Goal: Task Accomplishment & Management: Manage account settings

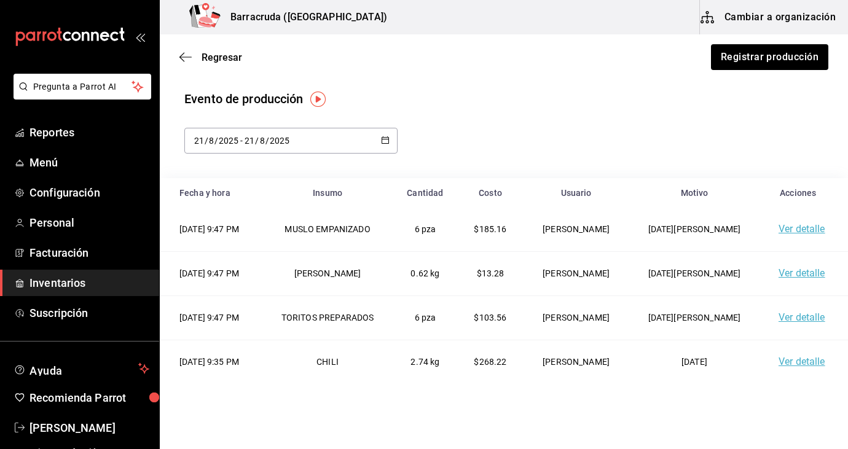
click at [112, 276] on span "Inventarios" at bounding box center [89, 283] width 120 height 17
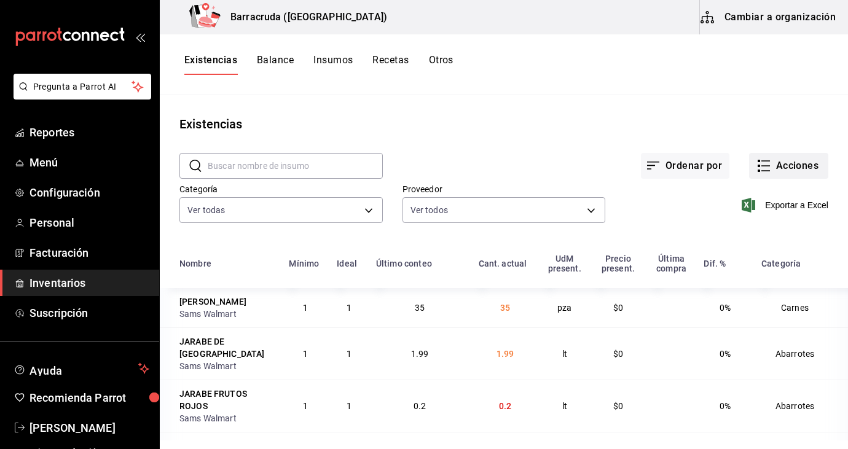
click at [804, 168] on button "Acciones" at bounding box center [788, 166] width 79 height 26
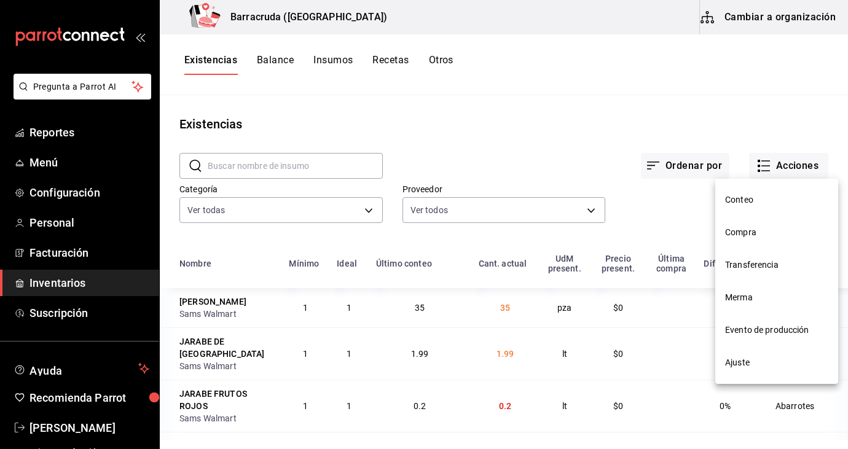
click at [730, 299] on span "Merma" at bounding box center [776, 297] width 103 height 13
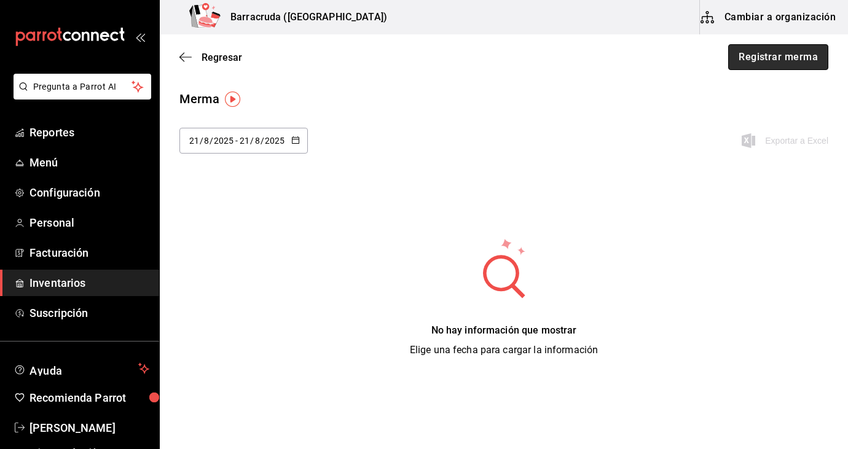
click at [780, 64] on button "Registrar merma" at bounding box center [778, 57] width 100 height 26
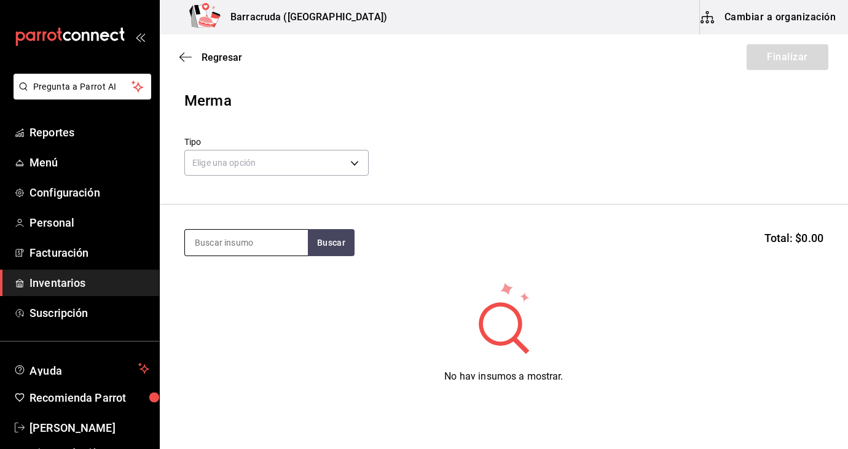
click at [281, 241] on input at bounding box center [246, 243] width 123 height 26
type input "chicharron"
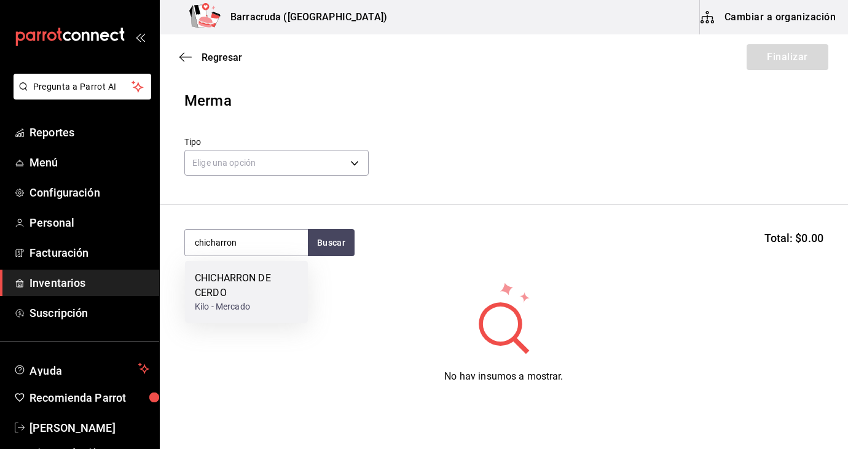
click at [206, 291] on div "CHICHARRON DE CERDO" at bounding box center [246, 285] width 103 height 29
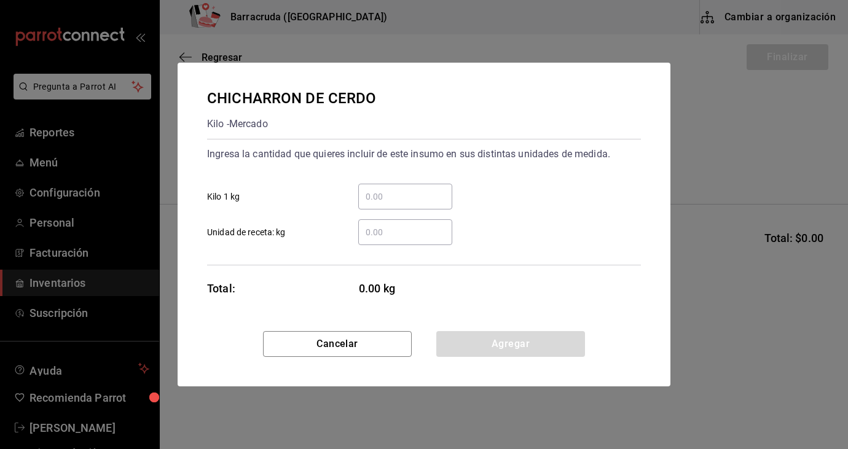
click at [382, 201] on input "​ Kilo 1 kg" at bounding box center [405, 196] width 94 height 15
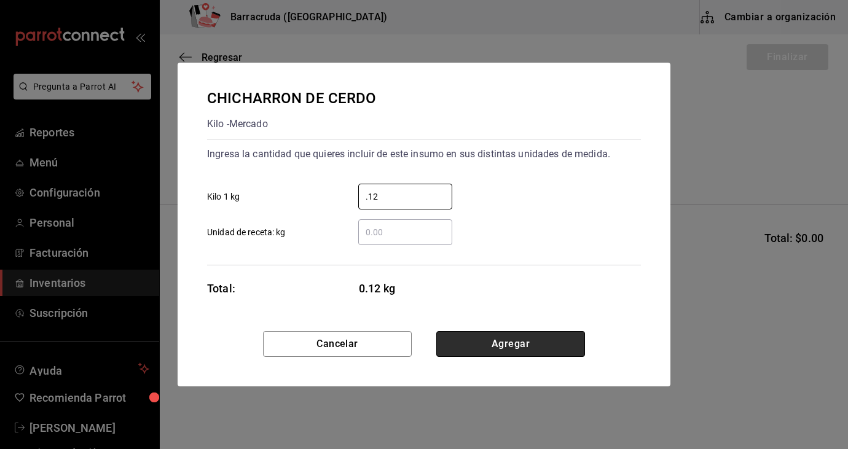
type input "0.12"
click at [491, 343] on button "Agregar" at bounding box center [510, 344] width 149 height 26
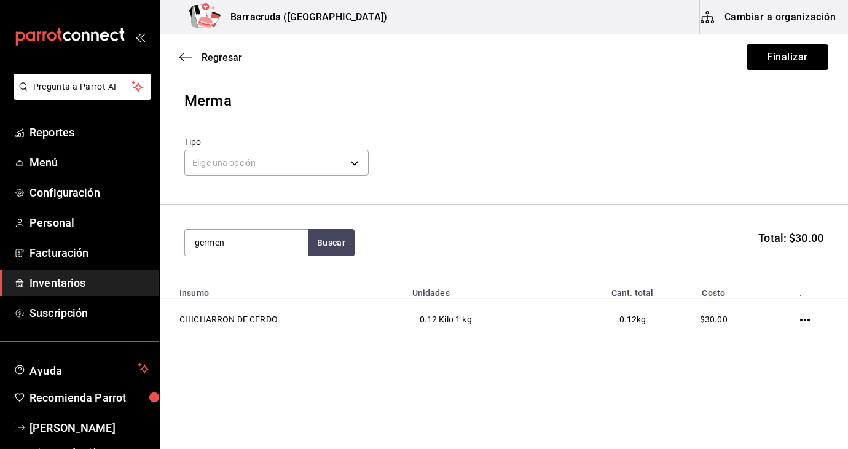
type input "germen"
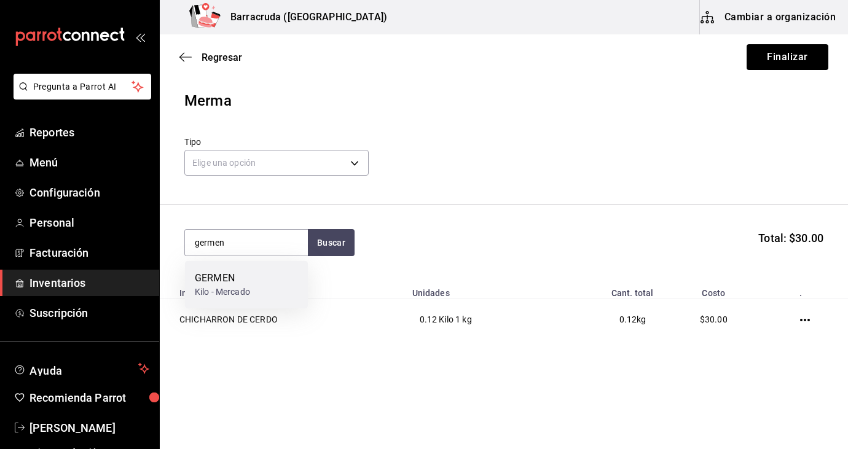
click at [235, 295] on div "Kilo - Mercado" at bounding box center [222, 292] width 55 height 13
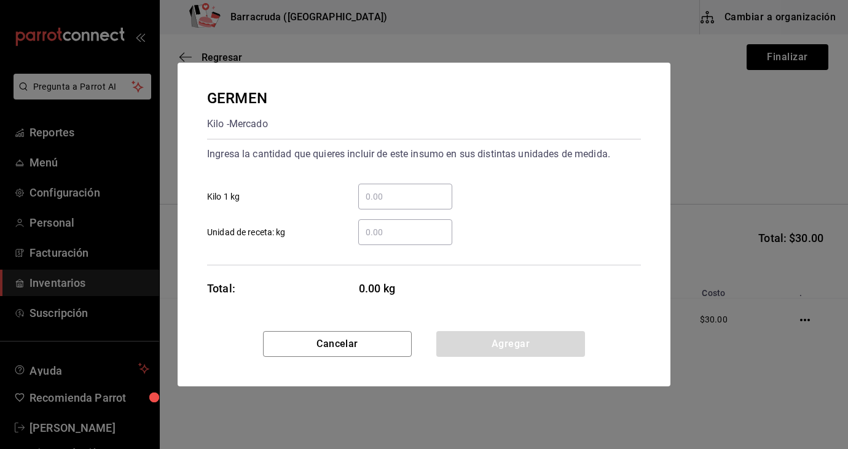
click at [384, 201] on input "​ Kilo 1 kg" at bounding box center [405, 196] width 94 height 15
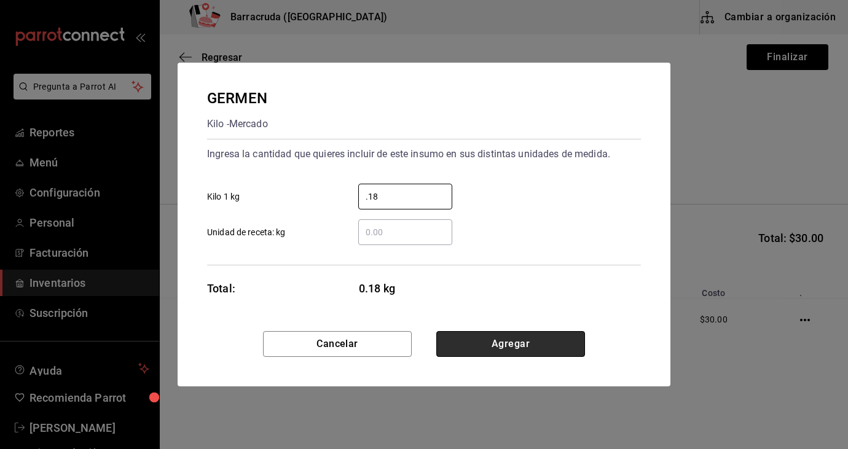
type input "0.18"
click at [507, 342] on button "Agregar" at bounding box center [510, 344] width 149 height 26
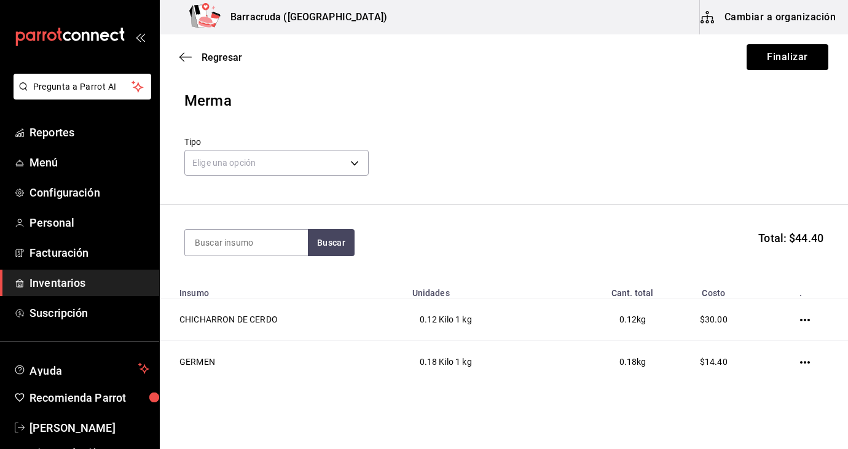
type input "o"
type input "[PERSON_NAME]"
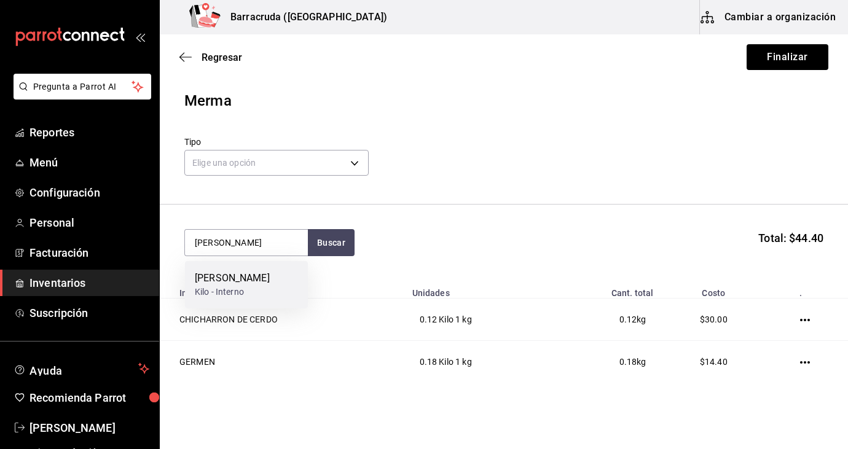
click at [275, 282] on div "[PERSON_NAME] Kilo - Interno" at bounding box center [246, 284] width 123 height 47
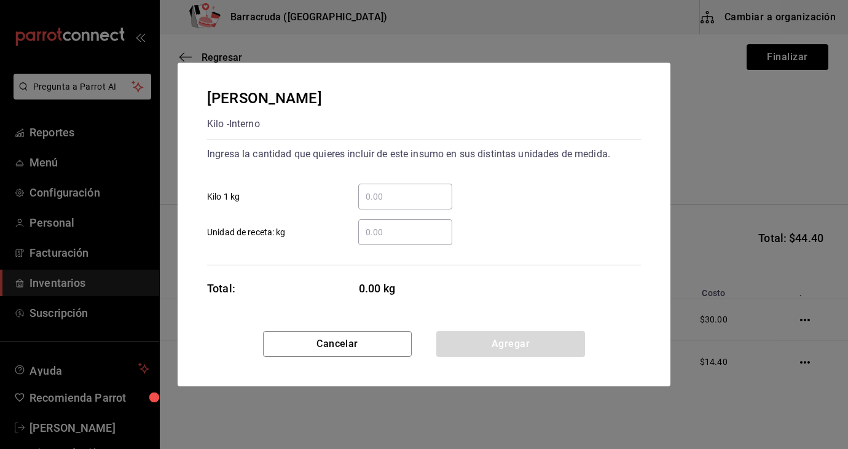
click at [385, 198] on input "​ Kilo 1 kg" at bounding box center [405, 196] width 94 height 15
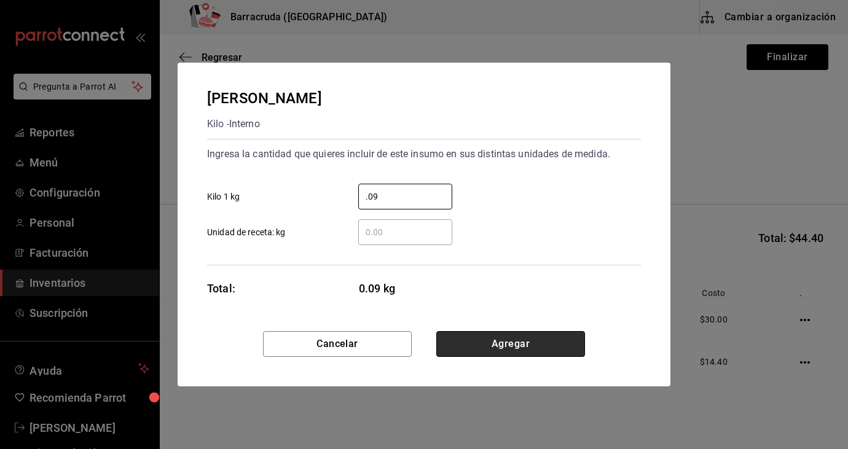
type input "0.09"
click at [485, 348] on button "Agregar" at bounding box center [510, 344] width 149 height 26
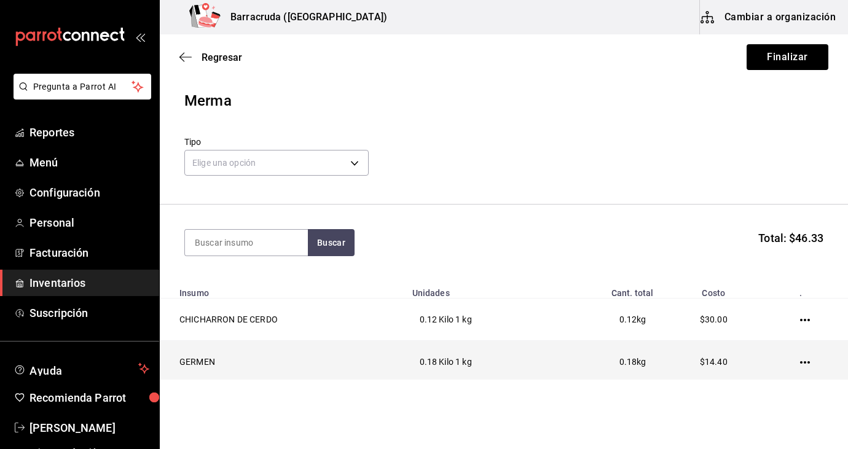
click at [321, 353] on td "GERMEN" at bounding box center [282, 362] width 245 height 42
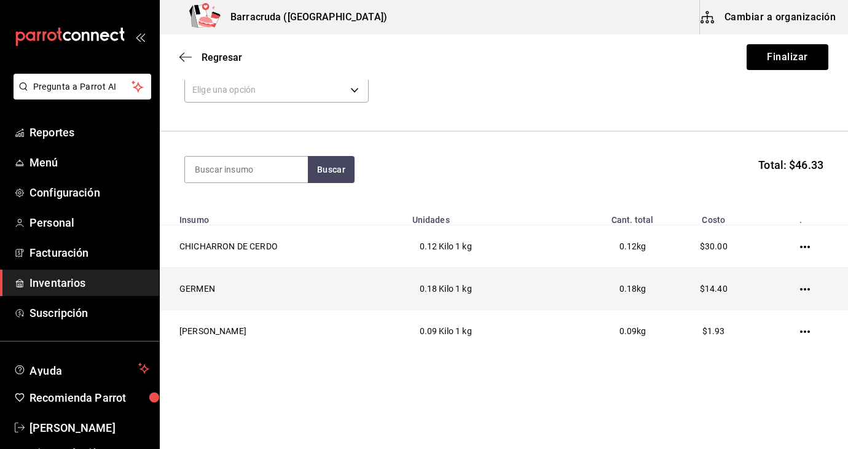
scroll to position [74, 0]
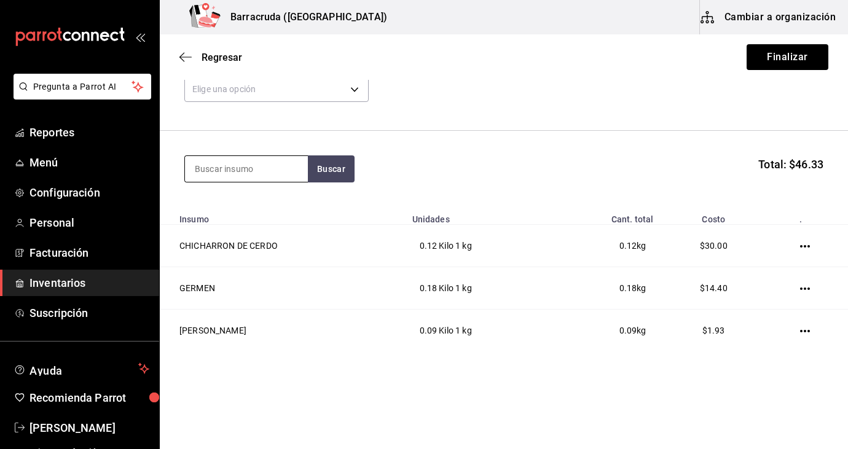
click at [249, 169] on input at bounding box center [246, 169] width 123 height 26
type input "cebolla"
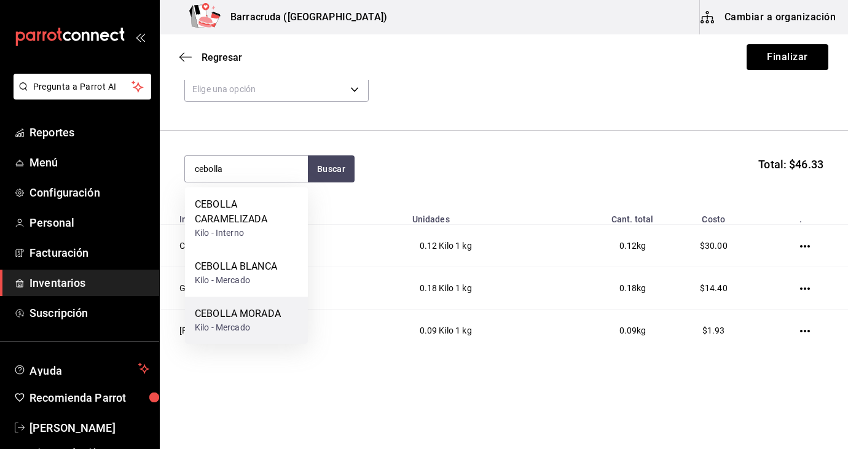
click at [239, 324] on div "Kilo - Mercado" at bounding box center [238, 327] width 86 height 13
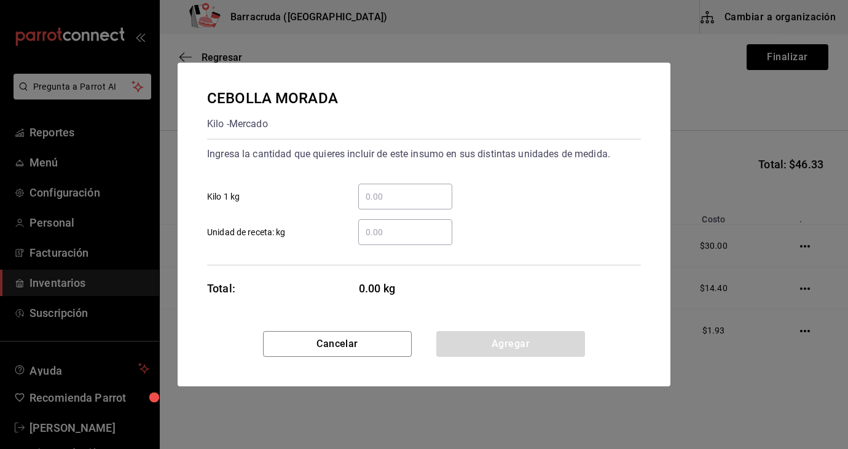
click at [381, 187] on div "​" at bounding box center [405, 197] width 94 height 26
click at [381, 189] on input "​ Kilo 1 kg" at bounding box center [405, 196] width 94 height 15
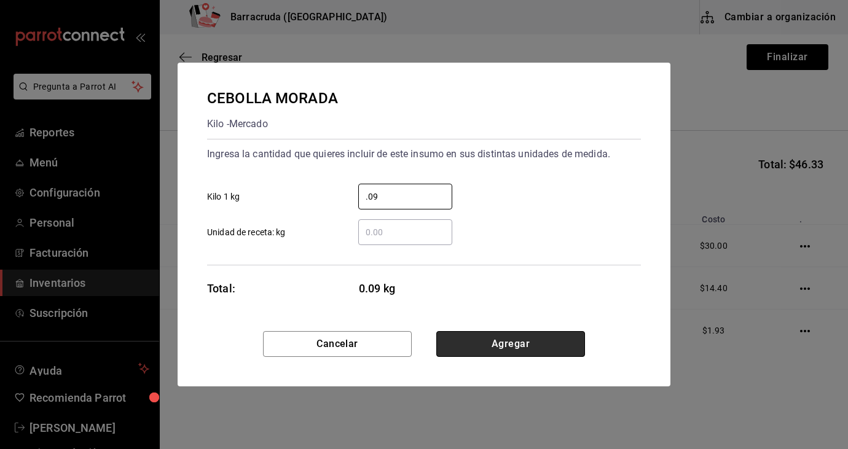
type input "0.09"
click at [510, 345] on button "Agregar" at bounding box center [510, 344] width 149 height 26
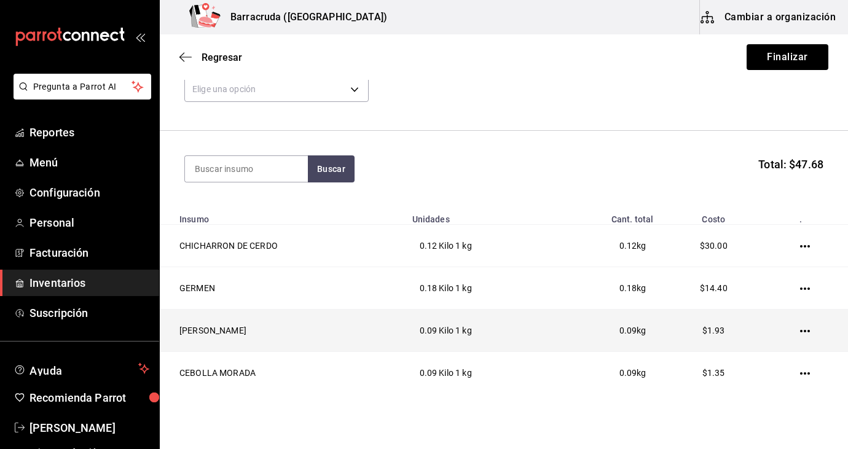
click at [515, 335] on td "0.09 Kilo 1 kg" at bounding box center [480, 331] width 151 height 42
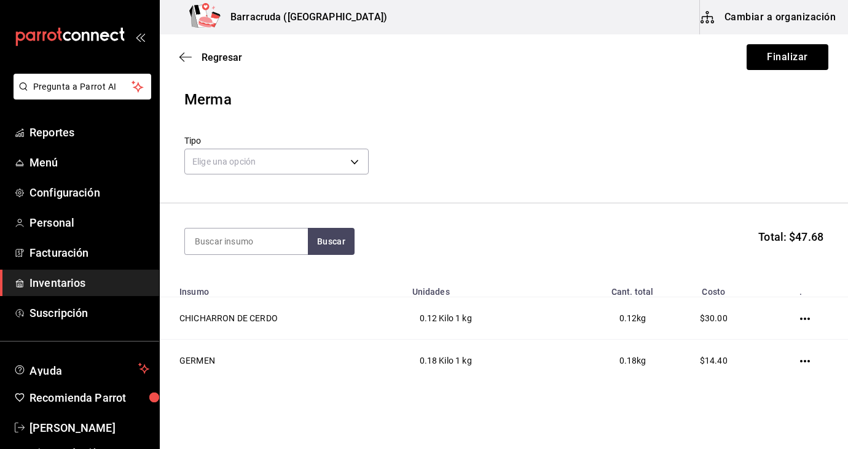
scroll to position [0, 0]
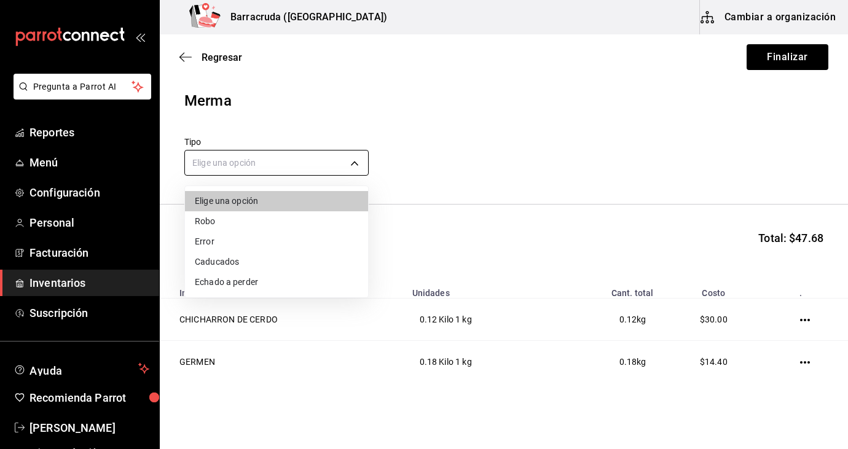
click at [356, 163] on body "Pregunta a Parrot AI Reportes Menú Configuración Personal Facturación Inventari…" at bounding box center [424, 190] width 848 height 380
click at [253, 263] on li "Caducados" at bounding box center [276, 262] width 183 height 20
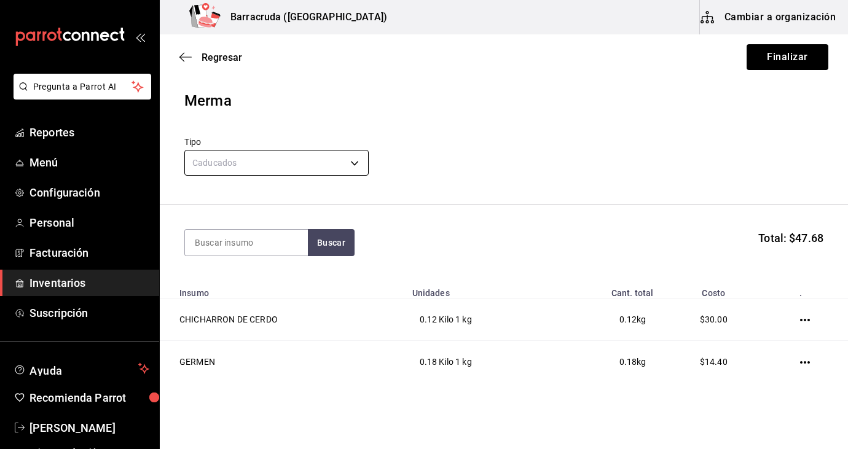
click at [354, 162] on body "Pregunta a Parrot AI Reportes Menú Configuración Personal Facturación Inventari…" at bounding box center [424, 190] width 848 height 380
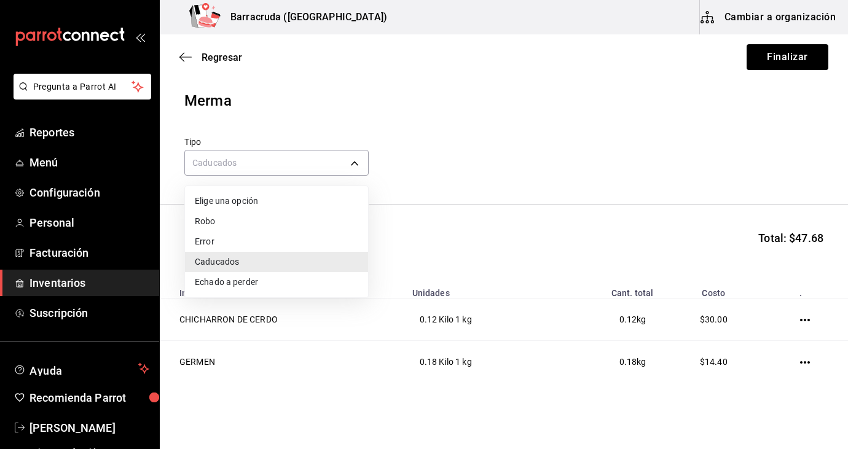
click at [275, 281] on li "Echado a perder" at bounding box center [276, 282] width 183 height 20
type input "SPOILED"
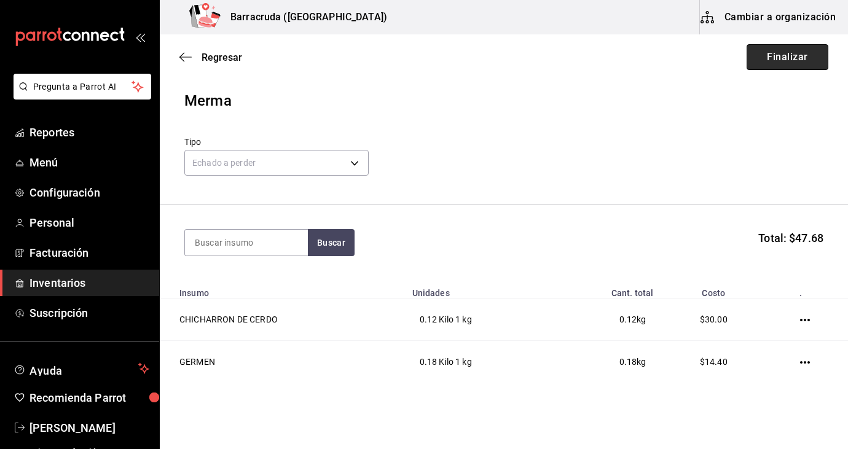
click at [803, 57] on button "Finalizar" at bounding box center [787, 57] width 82 height 26
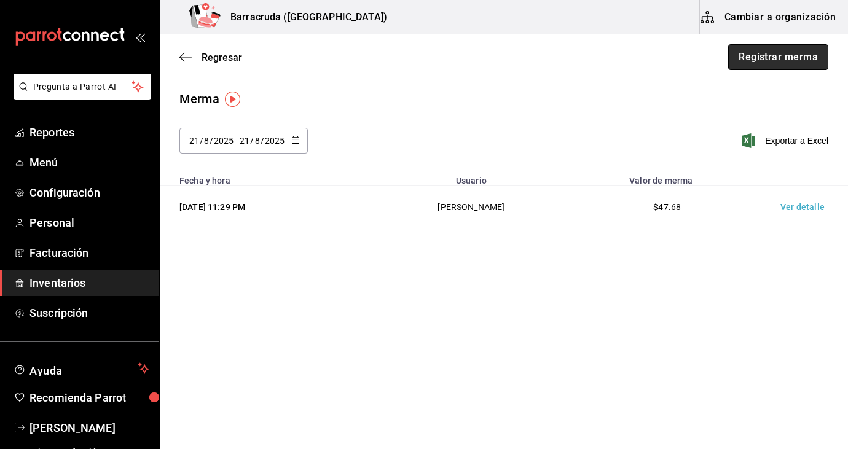
click at [790, 57] on button "Registrar merma" at bounding box center [778, 57] width 100 height 26
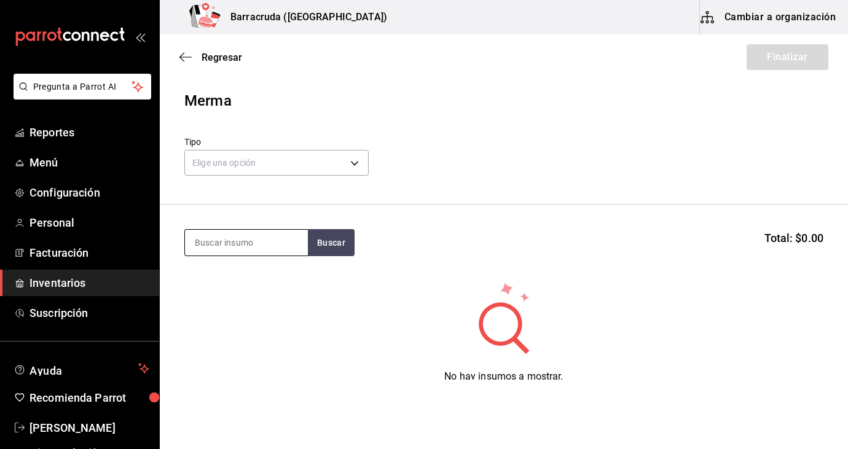
click at [237, 243] on input at bounding box center [246, 243] width 123 height 26
type input "hierba"
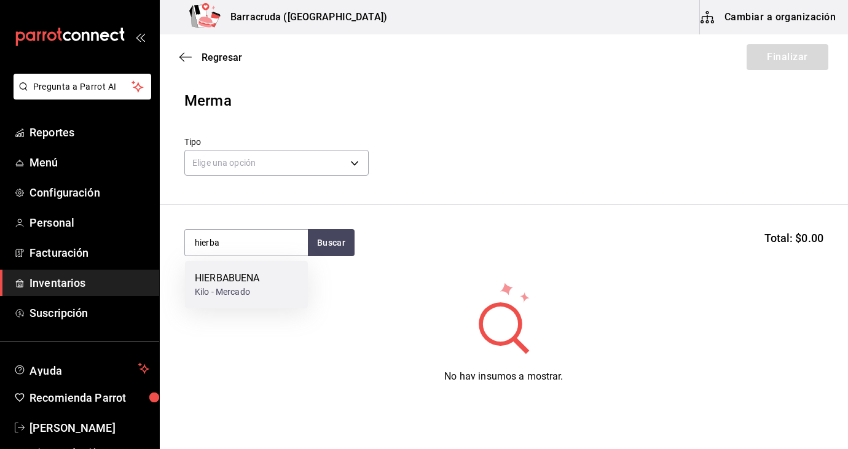
click at [213, 284] on div "HIERBABUENA" at bounding box center [227, 278] width 64 height 15
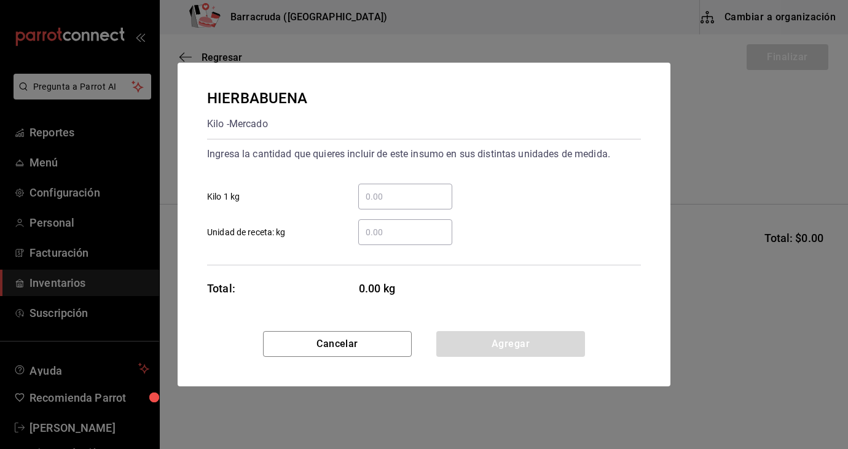
click at [387, 199] on input "​ Kilo 1 kg" at bounding box center [405, 196] width 94 height 15
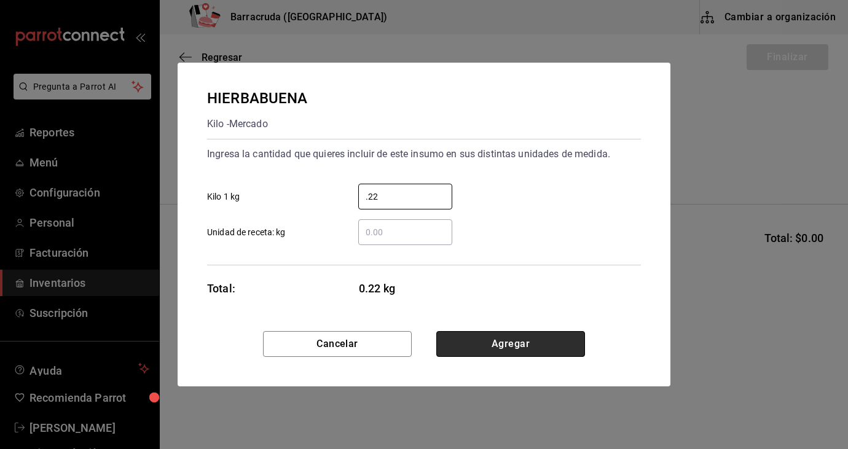
type input "0.22"
click at [510, 345] on button "Agregar" at bounding box center [510, 344] width 149 height 26
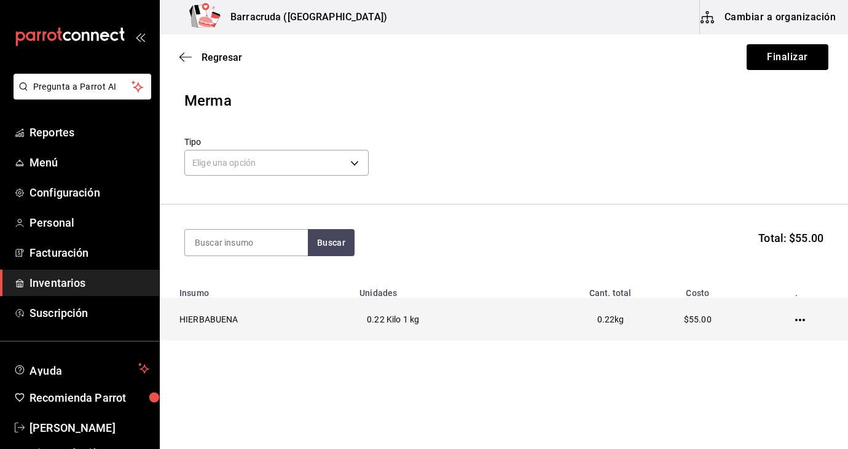
click at [352, 328] on td "0.22 Kilo 1 kg" at bounding box center [436, 320] width 169 height 42
click at [797, 318] on icon "button" at bounding box center [800, 320] width 10 height 10
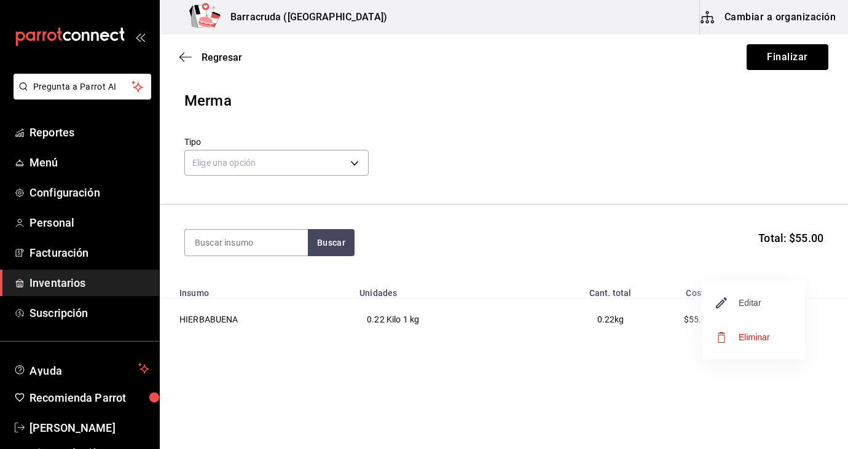
click at [755, 305] on span "Editar" at bounding box center [738, 302] width 45 height 15
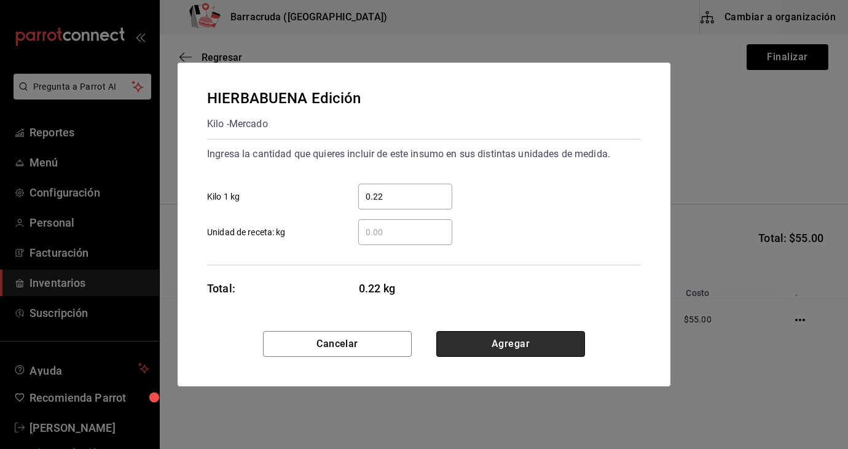
click at [534, 345] on button "Agregar" at bounding box center [510, 344] width 149 height 26
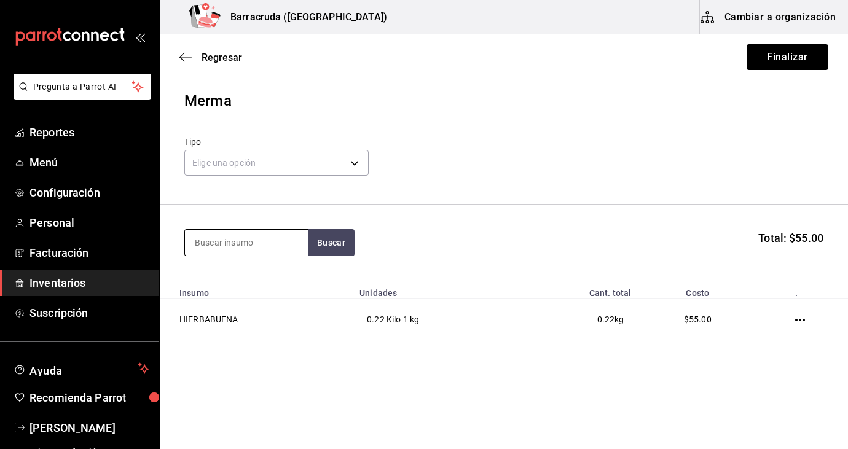
click at [279, 248] on input at bounding box center [246, 243] width 123 height 26
type input "sangria"
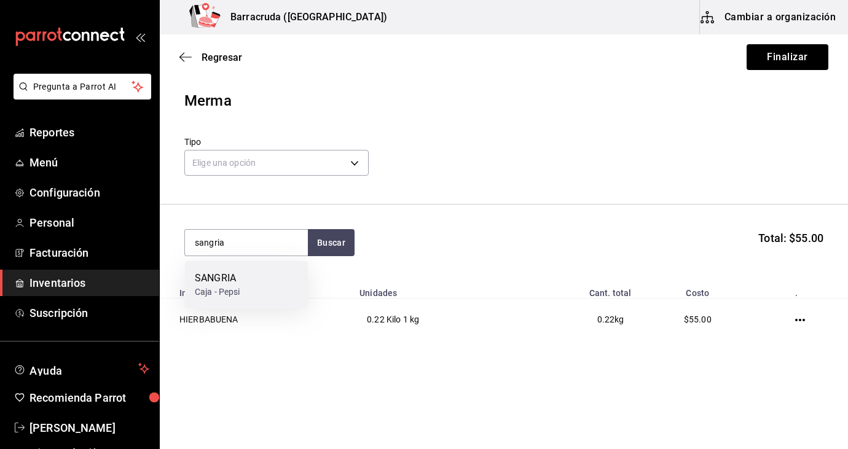
click at [233, 286] on div "Caja - Pepsi" at bounding box center [217, 292] width 45 height 13
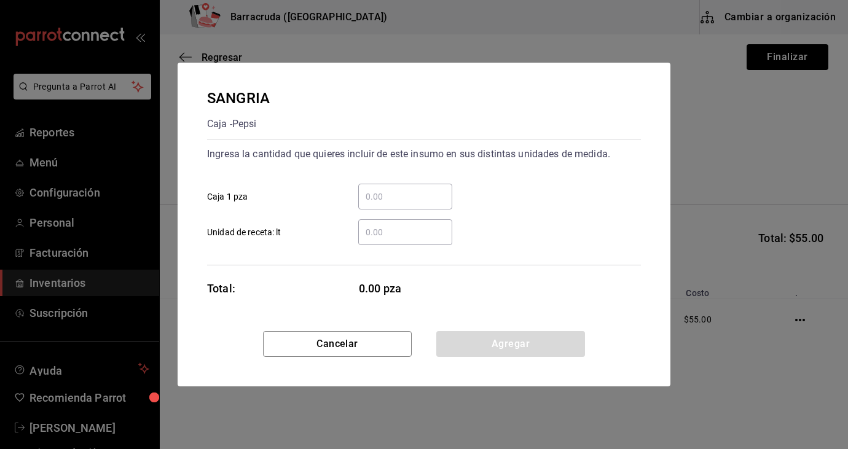
click at [397, 195] on input "​ Caja 1 pza" at bounding box center [405, 196] width 94 height 15
click at [380, 228] on input "​ Unidad de receta: lt" at bounding box center [405, 232] width 94 height 15
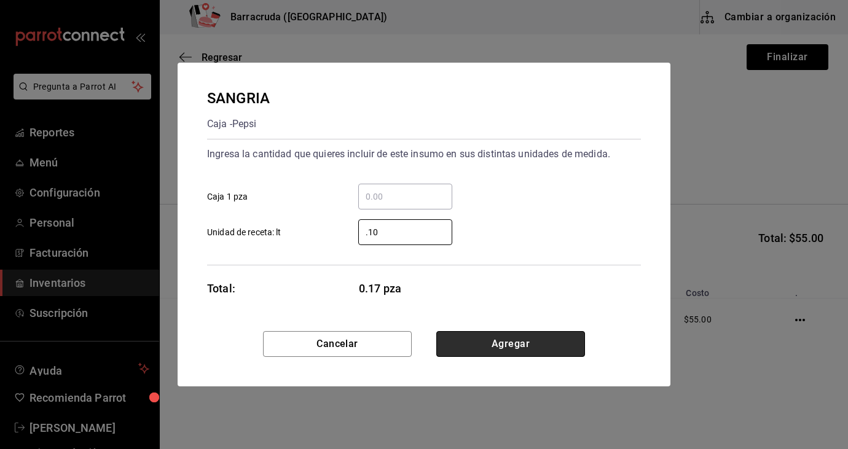
type input "0.10"
click at [485, 338] on button "Agregar" at bounding box center [510, 344] width 149 height 26
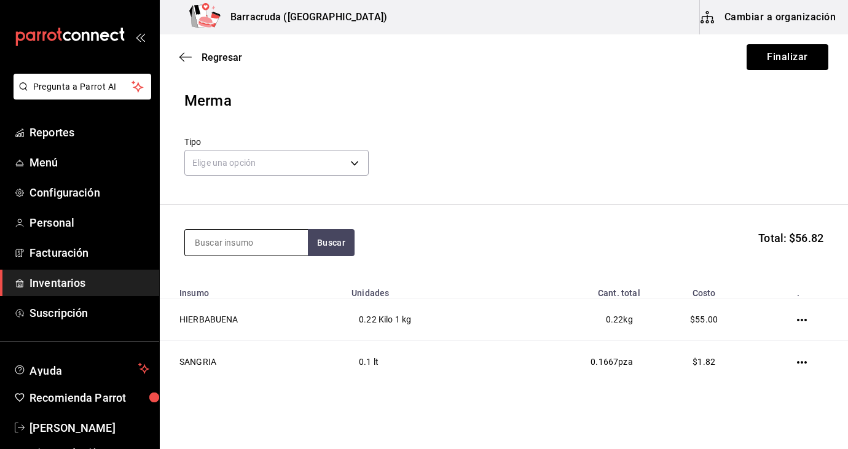
click at [224, 238] on input at bounding box center [246, 243] width 123 height 26
type input "z"
type input "seven"
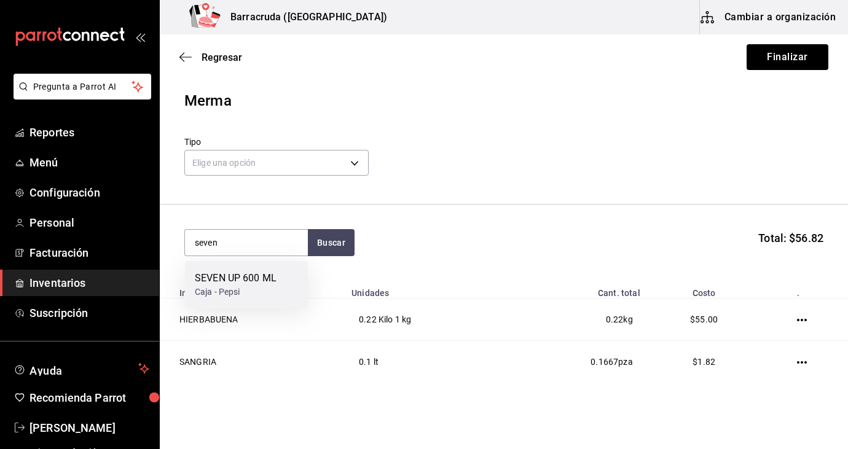
click at [212, 287] on div "Caja - Pepsi" at bounding box center [236, 292] width 82 height 13
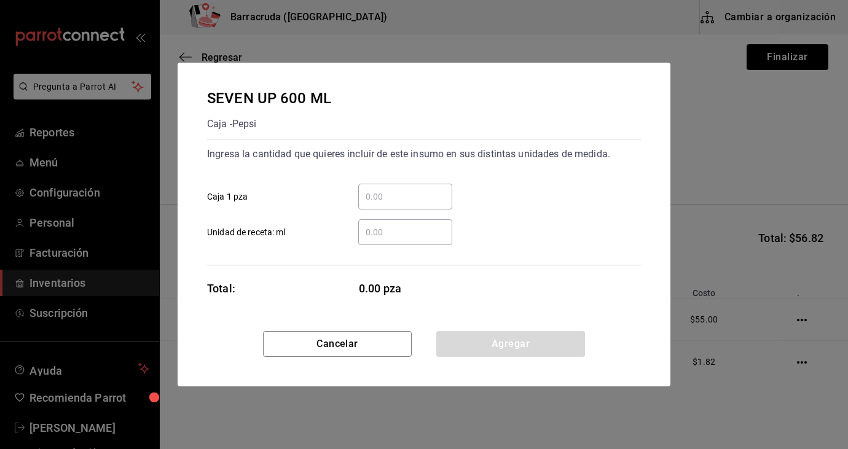
click at [385, 233] on input "​ Unidad de receta: ml" at bounding box center [405, 232] width 94 height 15
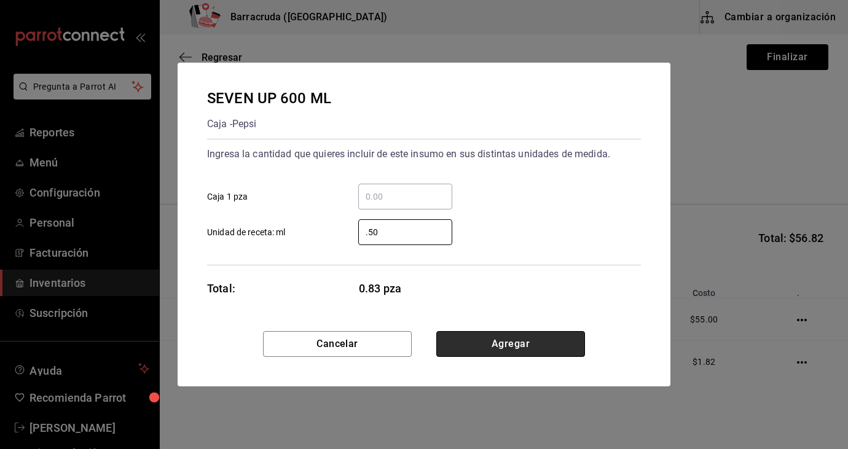
type input "0.50"
click at [489, 345] on button "Agregar" at bounding box center [510, 344] width 149 height 26
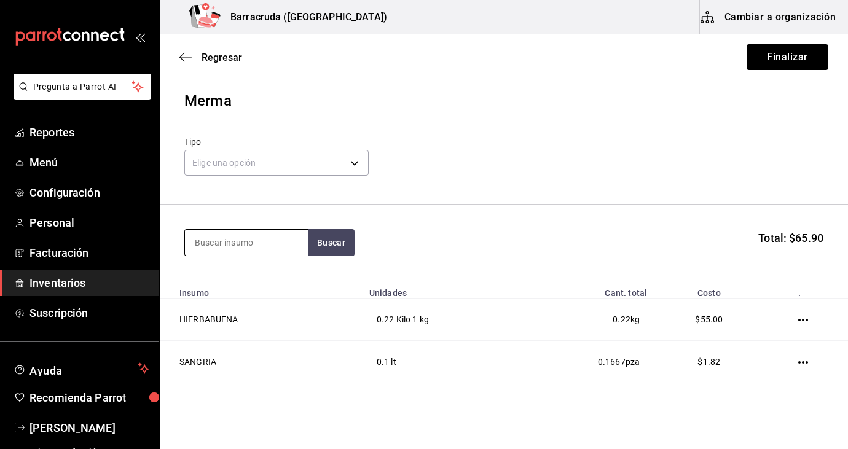
click at [289, 248] on input at bounding box center [246, 243] width 123 height 26
type input "squirt"
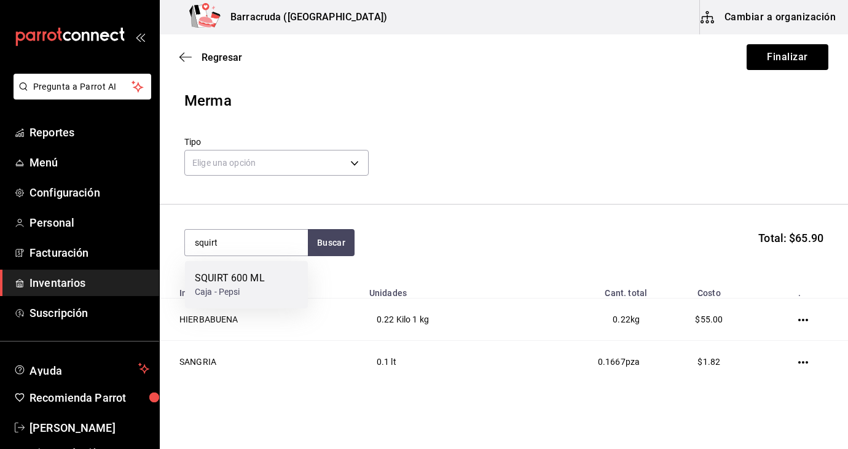
click at [288, 280] on div "SQUIRT 600 ML Caja - Pepsi" at bounding box center [246, 284] width 123 height 47
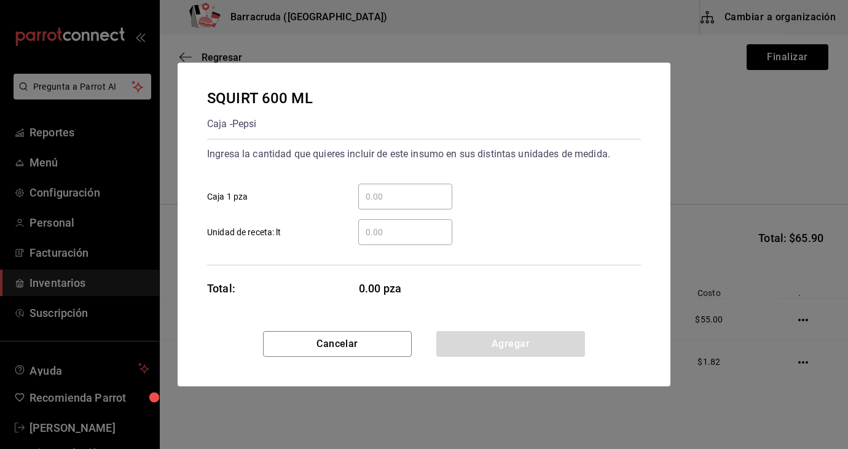
click at [393, 231] on input "​ Unidad de receta: lt" at bounding box center [405, 232] width 94 height 15
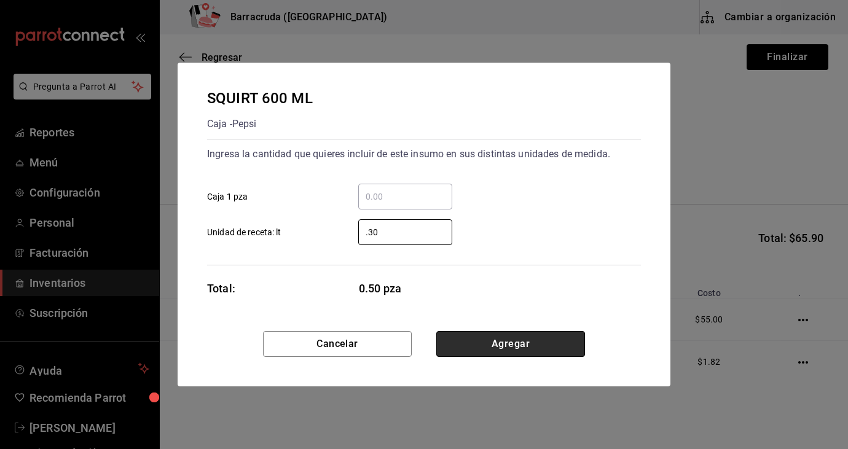
type input "0.30"
click at [488, 341] on button "Agregar" at bounding box center [510, 344] width 149 height 26
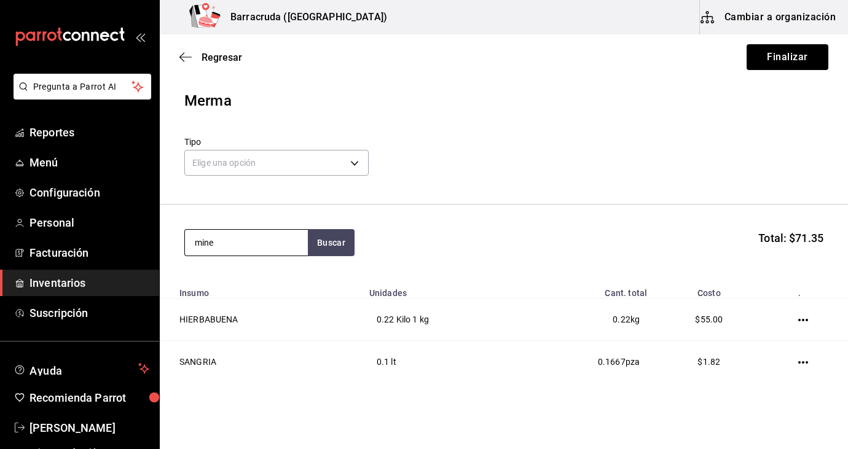
type input "mine"
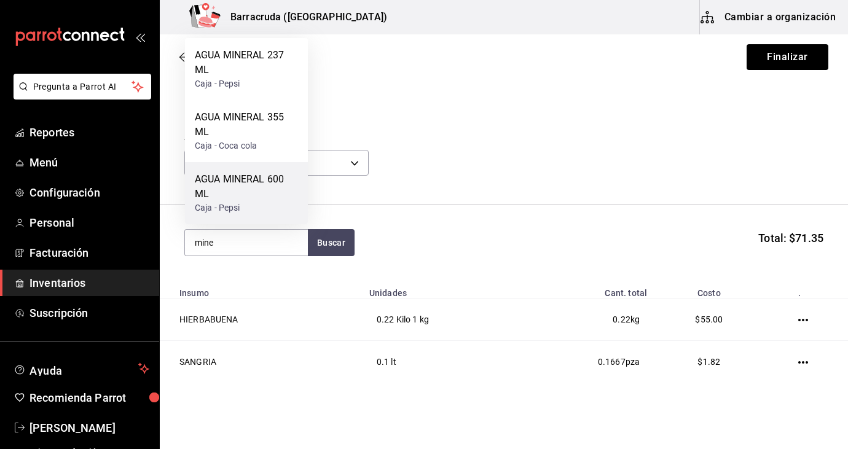
click at [254, 193] on div "AGUA MINERAL 600 ML" at bounding box center [246, 186] width 103 height 29
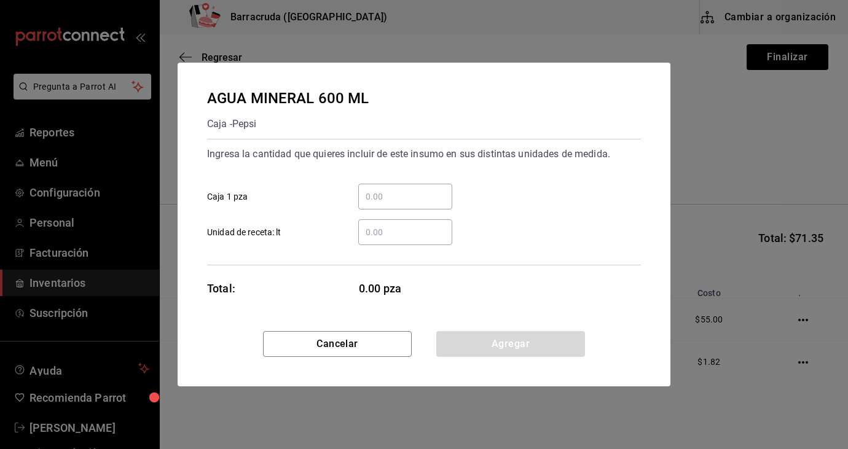
click at [383, 204] on div "​" at bounding box center [405, 197] width 94 height 26
click at [383, 204] on input "​ Caja 1 pza" at bounding box center [405, 196] width 94 height 15
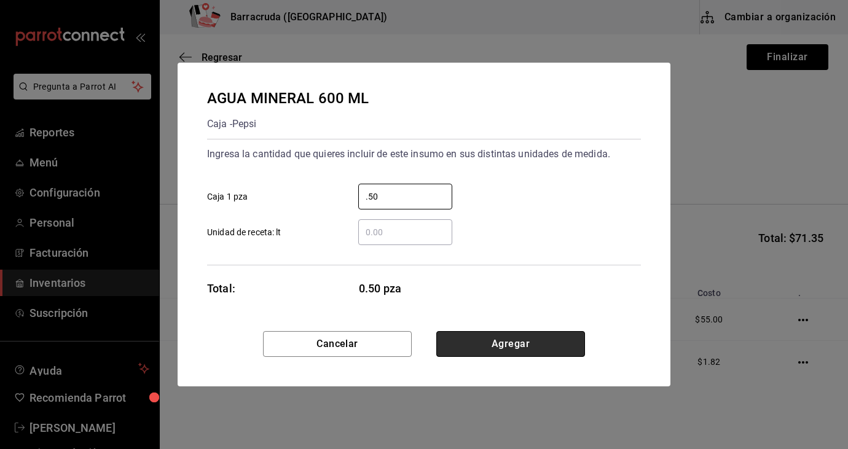
type input "0.50"
click at [491, 344] on button "Agregar" at bounding box center [510, 344] width 149 height 26
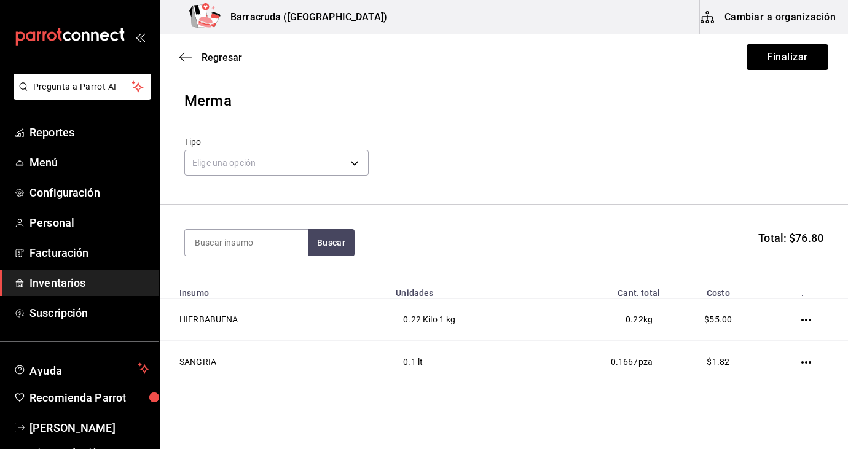
click at [491, 344] on td "0.1 lt" at bounding box center [463, 362] width 151 height 42
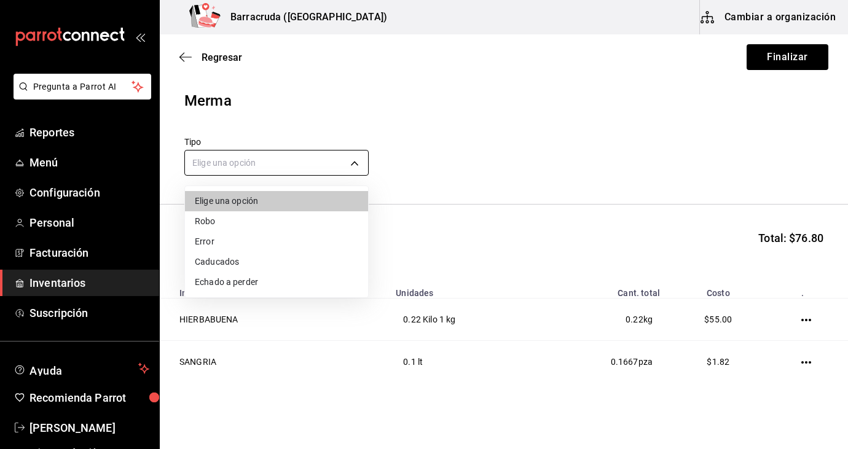
click at [356, 163] on body "Pregunta a Parrot AI Reportes Menú Configuración Personal Facturación Inventari…" at bounding box center [424, 190] width 848 height 380
click at [236, 263] on li "Caducados" at bounding box center [276, 262] width 183 height 20
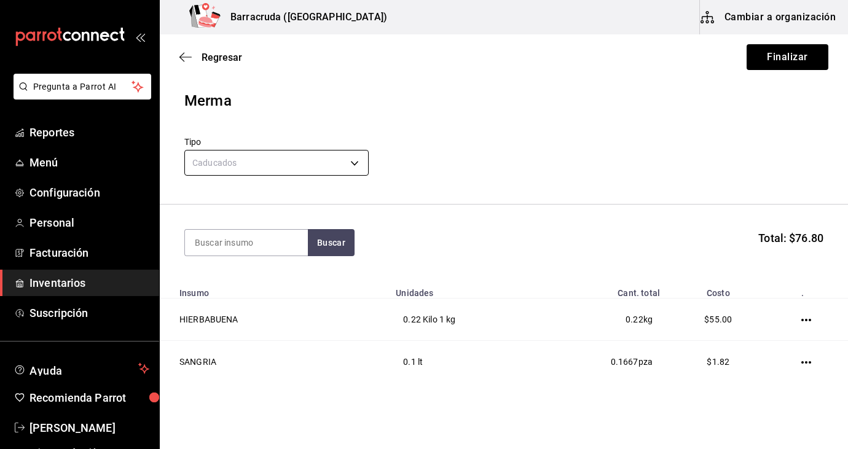
click at [356, 166] on body "Pregunta a Parrot AI Reportes Menú Configuración Personal Facturación Inventari…" at bounding box center [424, 190] width 848 height 380
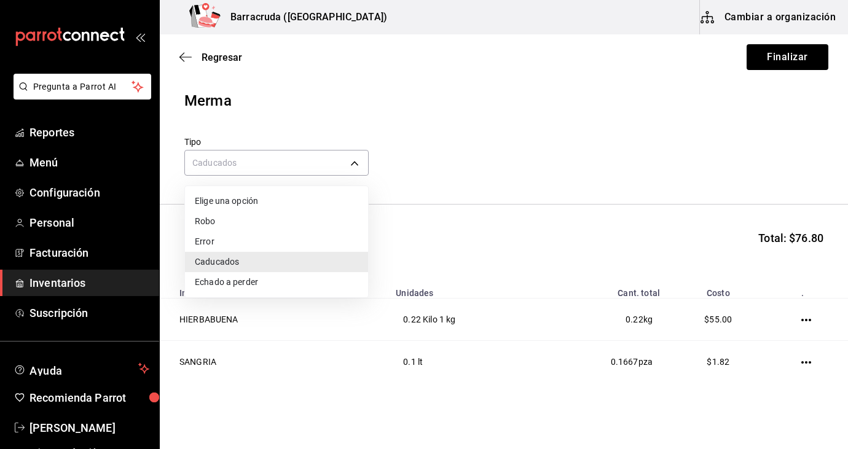
click at [250, 285] on li "Echado a perder" at bounding box center [276, 282] width 183 height 20
type input "SPOILED"
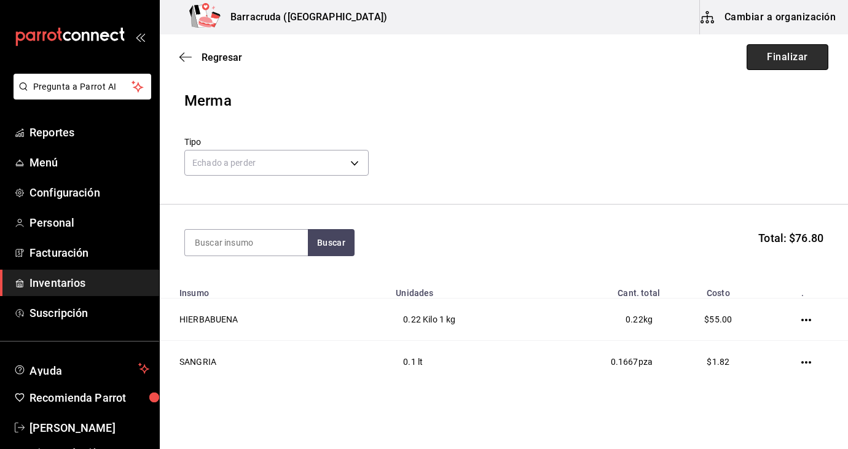
click at [802, 52] on button "Finalizar" at bounding box center [787, 57] width 82 height 26
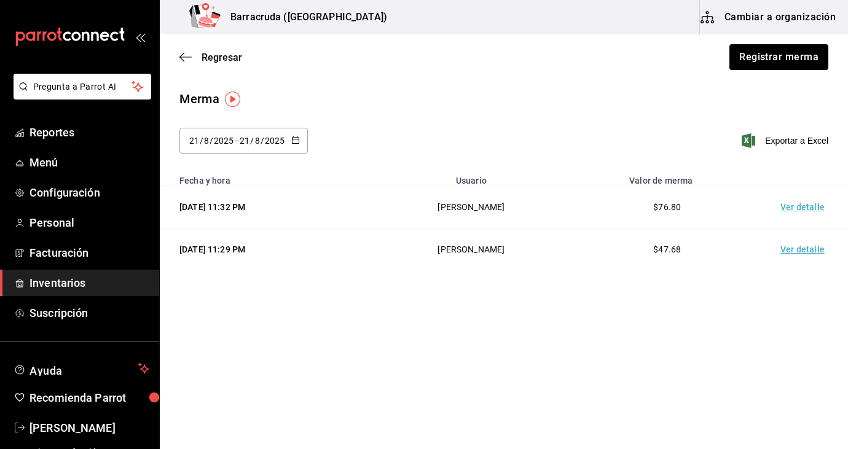
click at [76, 288] on span "Inventarios" at bounding box center [89, 283] width 120 height 17
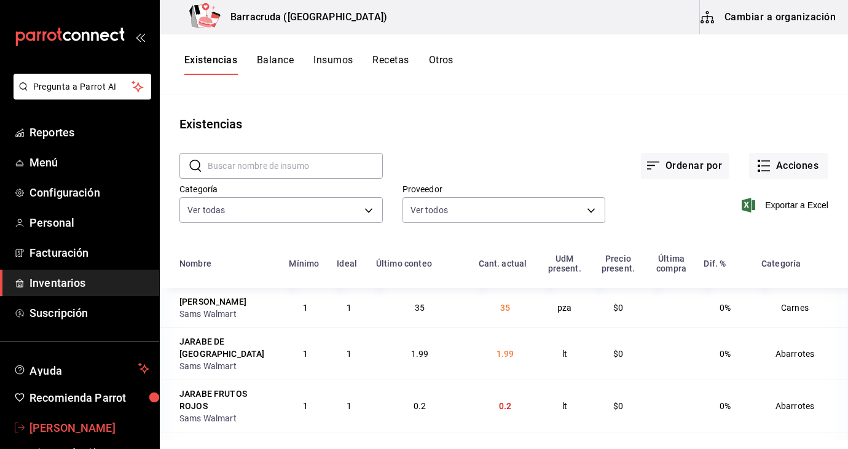
click at [53, 431] on span "[PERSON_NAME]" at bounding box center [89, 428] width 120 height 17
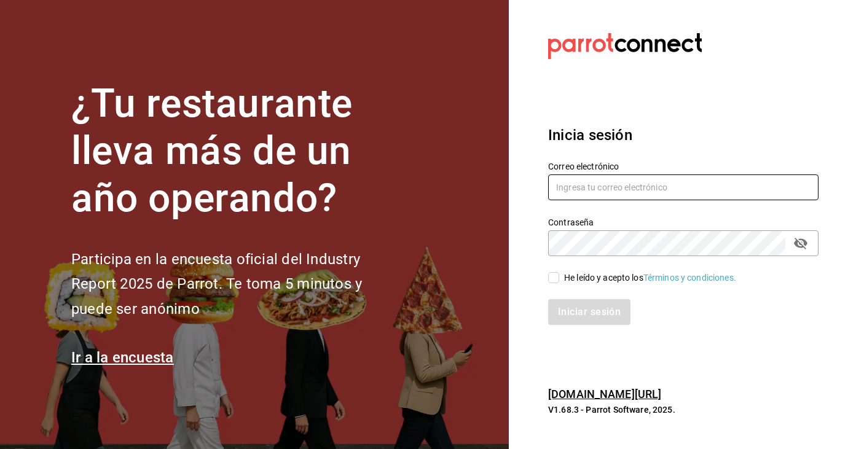
type input "[PERSON_NAME][EMAIL_ADDRESS][DOMAIN_NAME]"
